Goal: Transaction & Acquisition: Purchase product/service

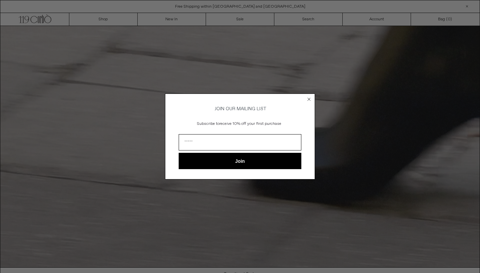
click at [308, 96] on circle "Close dialog" at bounding box center [309, 99] width 6 height 6
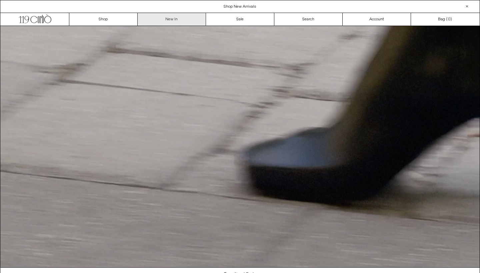
click at [170, 18] on link "New In" at bounding box center [172, 19] width 68 height 13
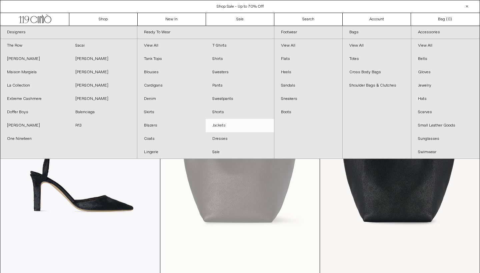
click at [222, 123] on link "Jackets" at bounding box center [239, 125] width 68 height 13
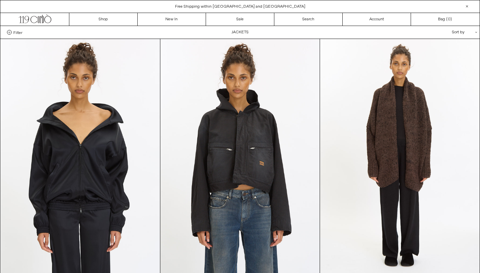
click at [18, 33] on span "Filter" at bounding box center [17, 32] width 9 height 5
click at [0, 0] on select "**********" at bounding box center [0, 0] width 0 height 0
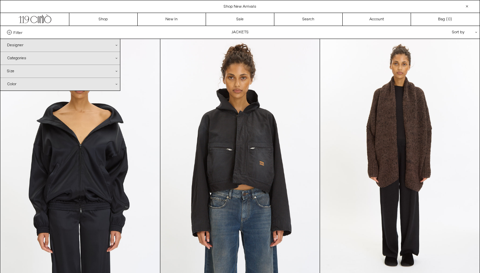
click at [115, 59] on div "Categories .cls-1{fill:#231f20}" at bounding box center [60, 58] width 120 height 13
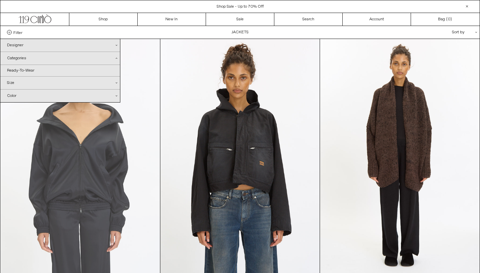
click at [144, 58] on at bounding box center [80, 158] width 159 height 239
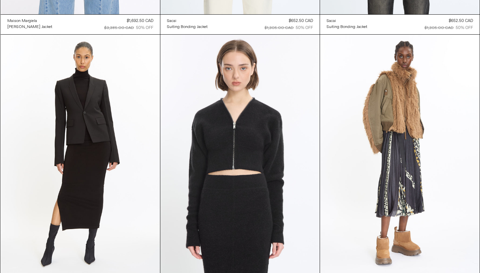
scroll to position [2655, 0]
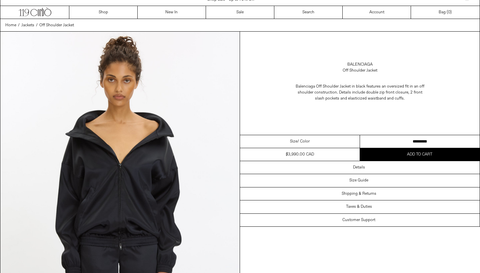
scroll to position [7, 0]
